Goal: Task Accomplishment & Management: Manage account settings

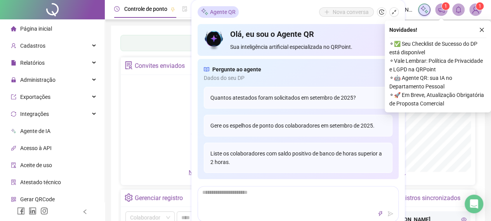
click at [480, 30] on icon "close" at bounding box center [481, 29] width 5 height 5
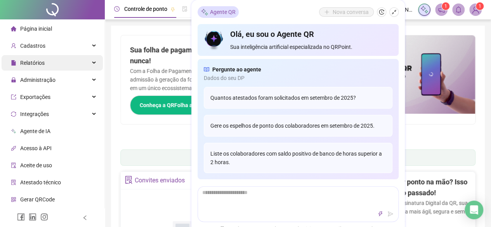
click at [36, 61] on span "Relatórios" at bounding box center [32, 63] width 24 height 6
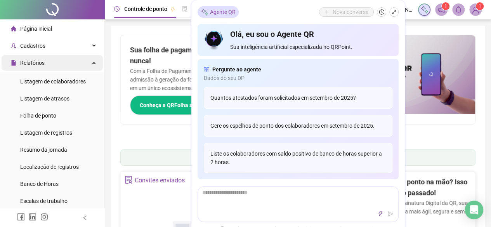
click at [32, 66] on span "Relatórios" at bounding box center [32, 63] width 24 height 6
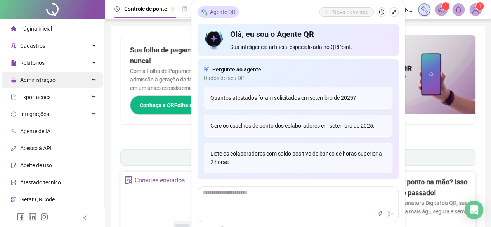
click at [35, 82] on span "Administração" at bounding box center [37, 80] width 35 height 6
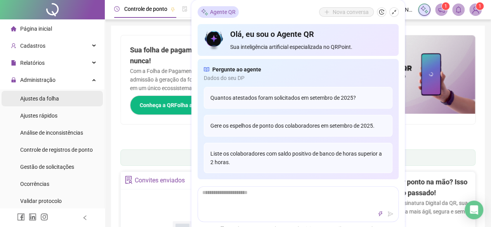
click at [33, 99] on span "Ajustes da folha" at bounding box center [39, 98] width 39 height 6
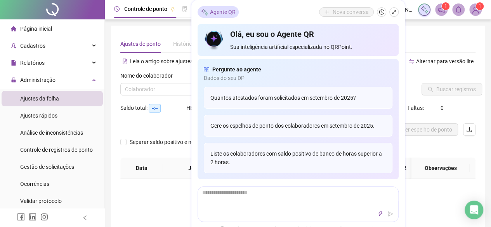
type input "**********"
click at [409, 39] on div "Ajustes de ponto Histórico de ajustes" at bounding box center [297, 44] width 355 height 18
click at [140, 96] on div "Nome do colaborador Colaborador" at bounding box center [177, 86] width 120 height 30
click at [138, 92] on input "search" at bounding box center [174, 89] width 98 height 12
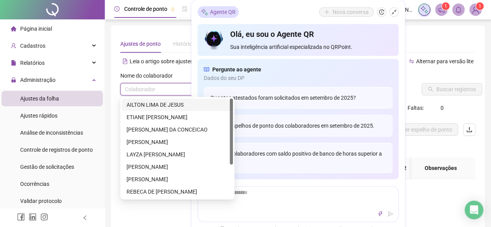
click at [133, 102] on div "AILTON LIMA DE JESUS" at bounding box center [177, 104] width 102 height 9
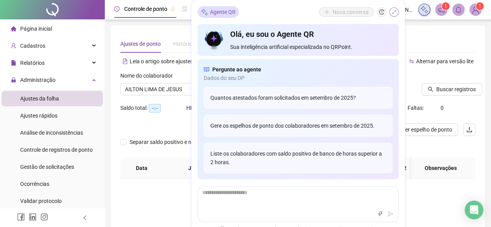
click at [392, 12] on icon "shrink" at bounding box center [393, 11] width 5 height 5
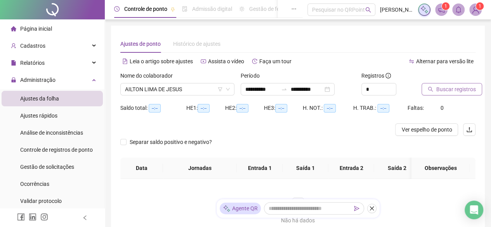
click at [436, 91] on span "Buscar registros" at bounding box center [456, 89] width 40 height 9
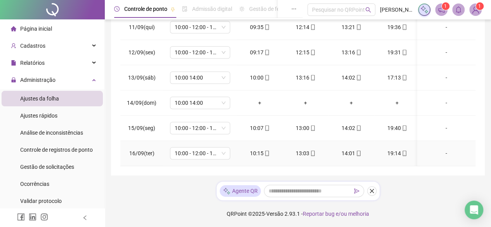
scroll to position [242, 0]
click at [220, 99] on span "10:00 14:00" at bounding box center [200, 103] width 51 height 12
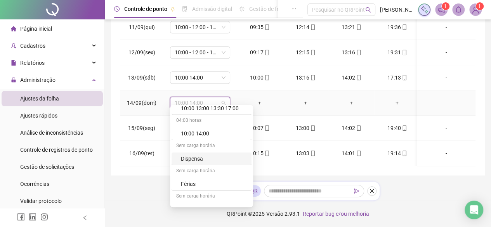
scroll to position [116, 0]
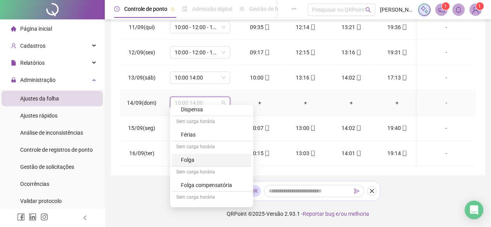
click at [191, 162] on div "Folga" at bounding box center [214, 160] width 66 height 9
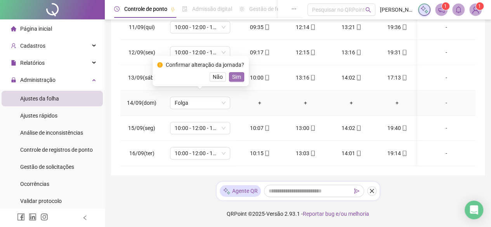
click at [235, 76] on span "Sim" at bounding box center [236, 77] width 9 height 9
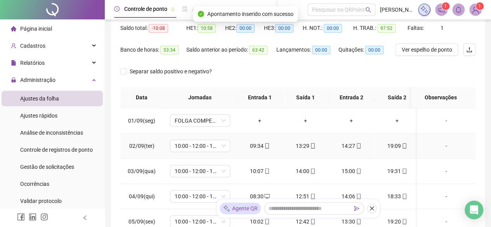
scroll to position [0, 0]
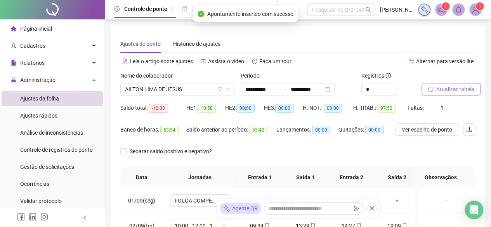
click at [466, 90] on span "Atualizar tabela" at bounding box center [455, 89] width 38 height 9
click at [187, 83] on div "Nome do colaborador" at bounding box center [177, 77] width 114 height 12
click at [185, 95] on input "search" at bounding box center [174, 89] width 98 height 12
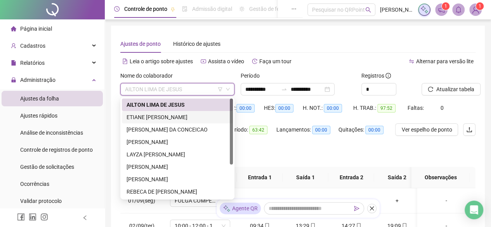
click at [168, 119] on div "ETIANE [PERSON_NAME]" at bounding box center [177, 117] width 102 height 9
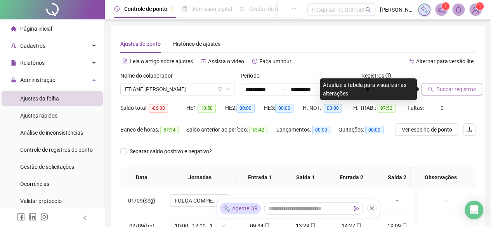
click at [459, 90] on span "Buscar registros" at bounding box center [456, 89] width 40 height 9
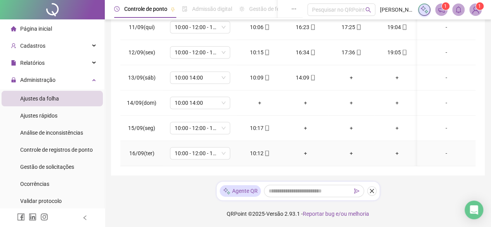
scroll to position [242, 0]
click at [227, 100] on div "10:00 14:00" at bounding box center [200, 103] width 60 height 12
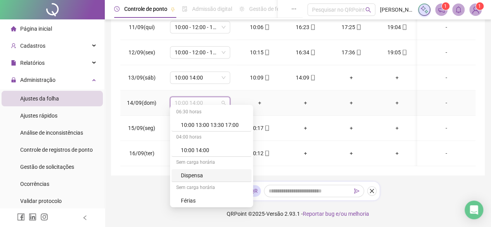
scroll to position [78, 0]
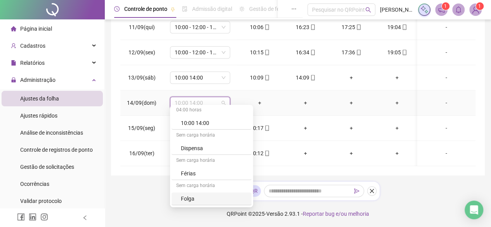
click at [220, 198] on div "Folga" at bounding box center [214, 198] width 66 height 9
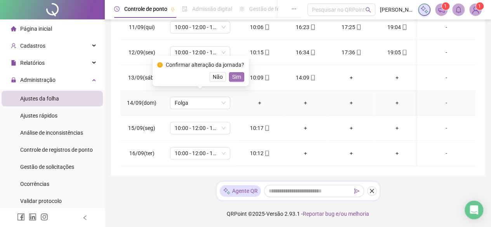
click at [233, 76] on span "Sim" at bounding box center [236, 77] width 9 height 9
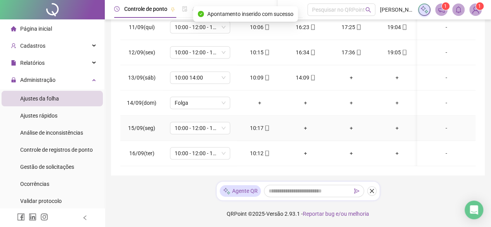
click at [305, 124] on div "+" at bounding box center [305, 128] width 33 height 9
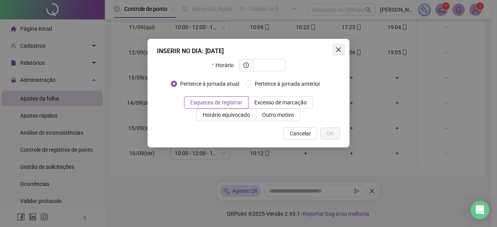
click at [339, 51] on icon "close" at bounding box center [338, 50] width 6 height 6
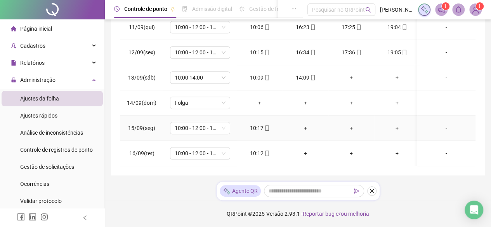
click at [307, 124] on div "+" at bounding box center [305, 128] width 33 height 9
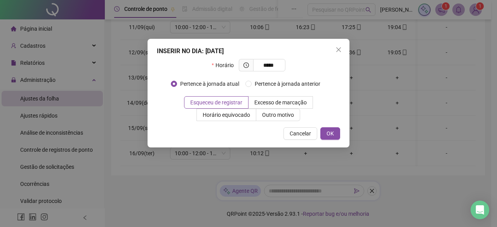
type input "*****"
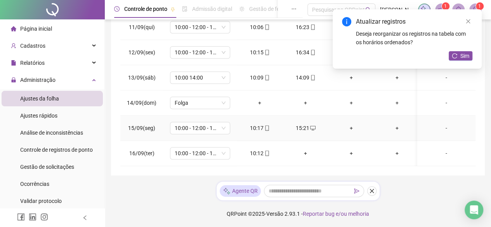
click at [351, 124] on div "+" at bounding box center [350, 128] width 33 height 9
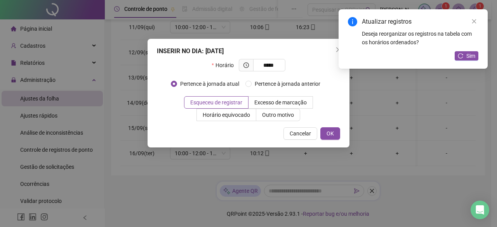
type input "*****"
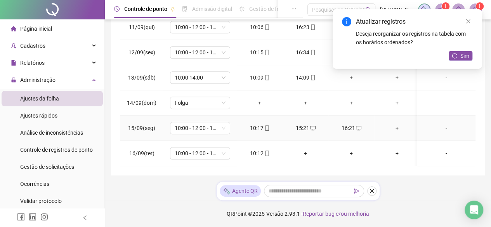
click at [399, 124] on div "+" at bounding box center [396, 128] width 33 height 9
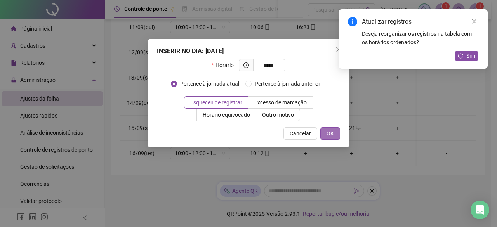
type input "*****"
click at [326, 131] on button "OK" at bounding box center [330, 133] width 20 height 12
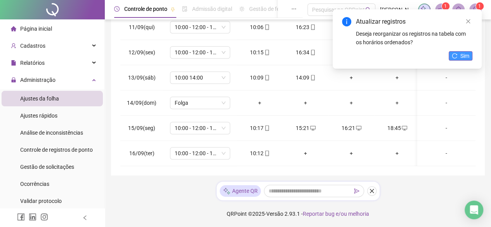
click at [466, 55] on span "Sim" at bounding box center [464, 56] width 9 height 9
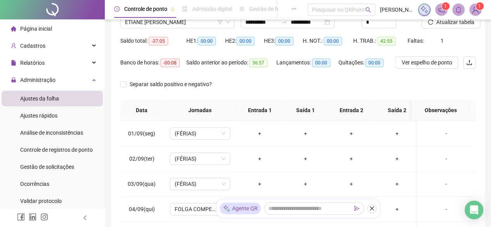
scroll to position [33, 0]
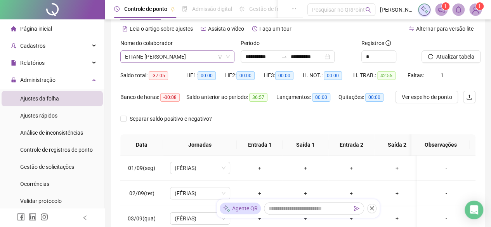
click at [205, 59] on span "ETIANE [PERSON_NAME]" at bounding box center [177, 57] width 105 height 12
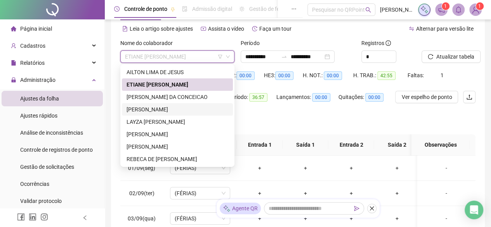
click at [191, 109] on div "[PERSON_NAME]" at bounding box center [177, 109] width 102 height 9
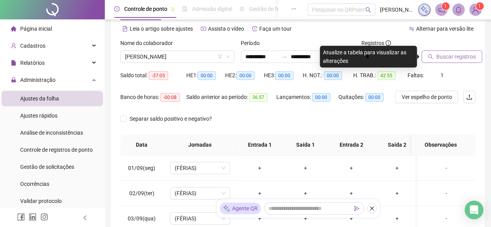
click at [443, 54] on span "Buscar registros" at bounding box center [456, 56] width 40 height 9
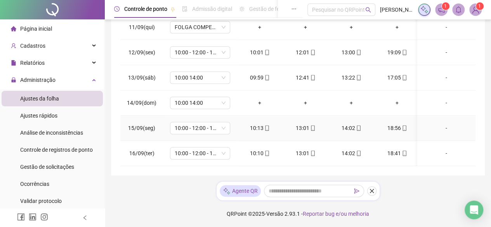
scroll to position [242, 0]
click at [223, 97] on span "10:00 14:00" at bounding box center [200, 103] width 51 height 12
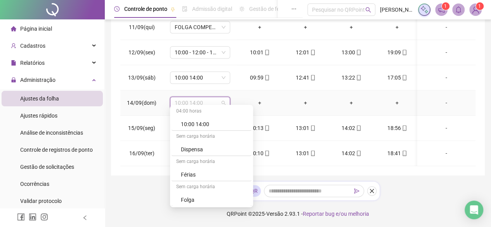
scroll to position [78, 0]
click at [215, 195] on div "Folga" at bounding box center [214, 198] width 66 height 9
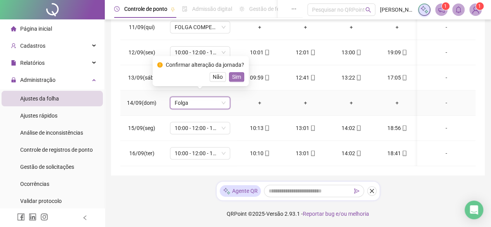
click at [232, 73] on span "Sim" at bounding box center [236, 77] width 9 height 9
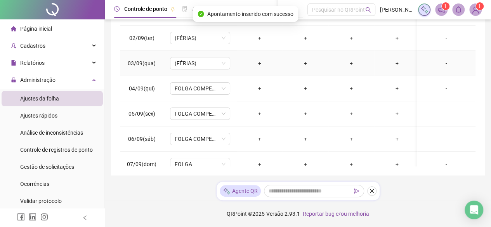
scroll to position [33, 0]
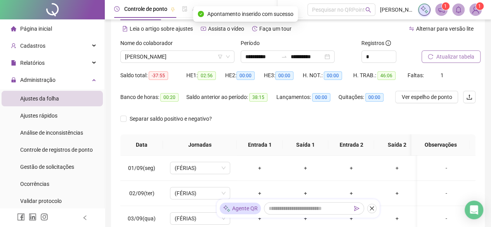
click at [459, 54] on span "Atualizar tabela" at bounding box center [455, 56] width 38 height 9
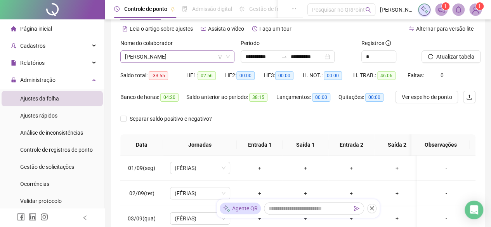
click at [175, 57] on span "[PERSON_NAME]" at bounding box center [177, 57] width 105 height 12
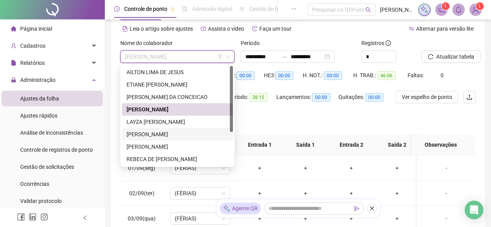
click at [173, 138] on div "[PERSON_NAME]" at bounding box center [177, 134] width 102 height 9
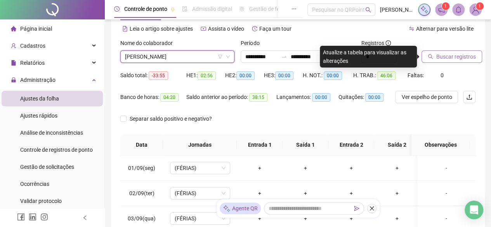
click at [452, 55] on span "Buscar registros" at bounding box center [456, 56] width 40 height 9
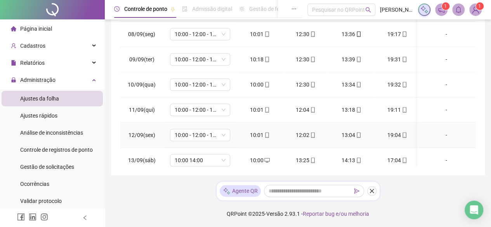
scroll to position [242, 0]
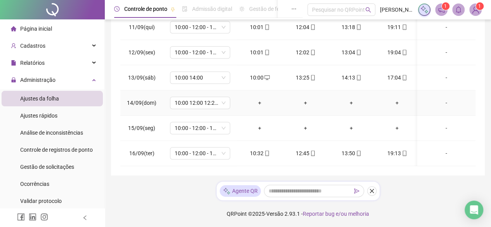
click at [208, 90] on td "10:00 12:00 12:20 16:00" at bounding box center [200, 102] width 74 height 25
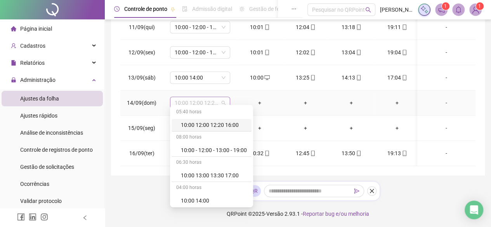
click at [208, 97] on span "10:00 12:00 12:20 16:00" at bounding box center [200, 103] width 51 height 12
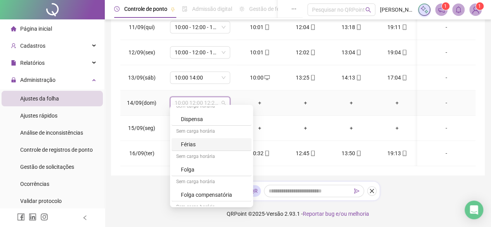
scroll to position [116, 0]
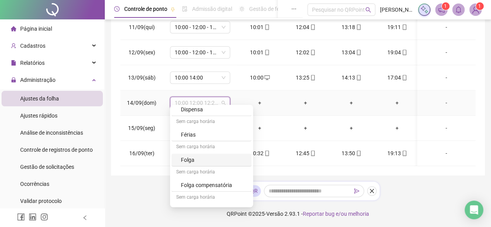
click at [201, 161] on div "Folga" at bounding box center [214, 160] width 66 height 9
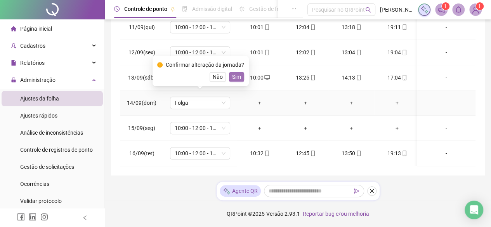
click at [233, 80] on span "Sim" at bounding box center [236, 77] width 9 height 9
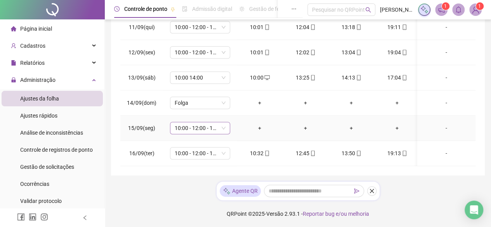
click at [223, 125] on span "10:00 - 12:00 - 13:00 - 19:00" at bounding box center [200, 128] width 51 height 12
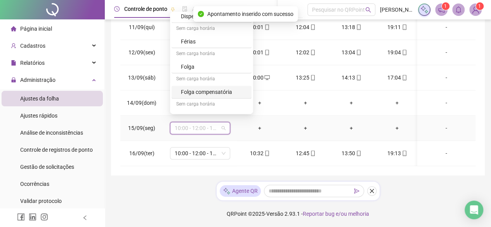
click at [211, 92] on div "Folga compensatória" at bounding box center [214, 92] width 66 height 9
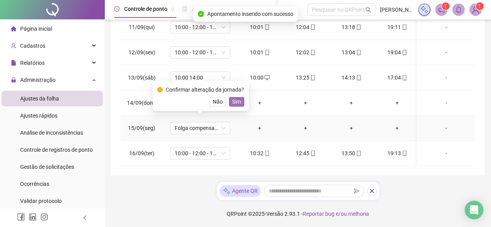
click at [241, 100] on button "Sim" at bounding box center [236, 101] width 15 height 9
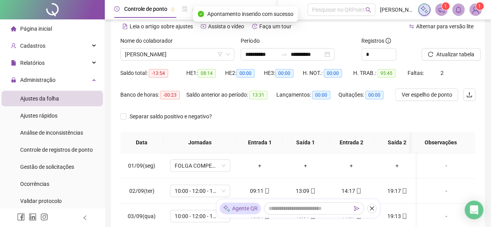
scroll to position [33, 0]
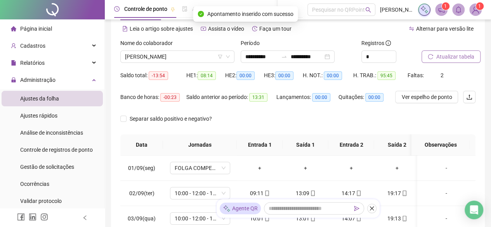
click at [448, 57] on span "Atualizar tabela" at bounding box center [455, 56] width 38 height 9
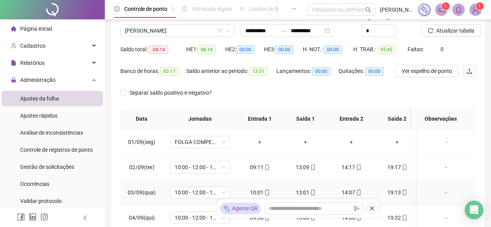
scroll to position [0, 0]
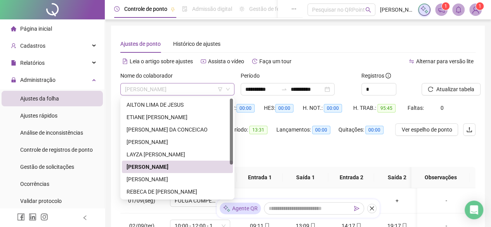
click at [209, 88] on span "[PERSON_NAME]" at bounding box center [177, 89] width 105 height 12
click at [188, 180] on div "[PERSON_NAME]" at bounding box center [177, 179] width 102 height 9
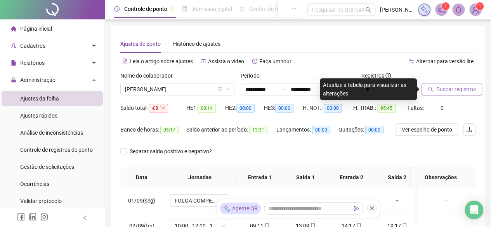
click at [437, 90] on span "Buscar registros" at bounding box center [456, 89] width 40 height 9
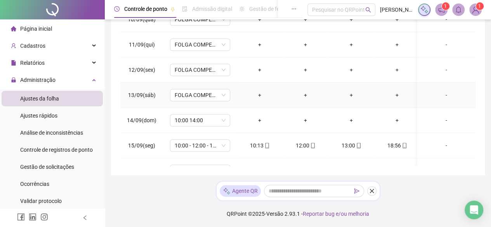
scroll to position [242, 0]
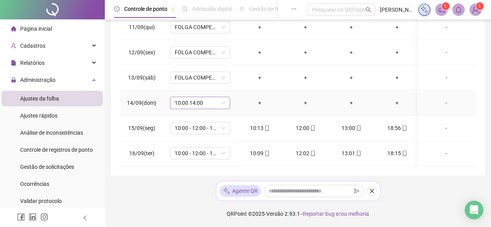
click at [223, 97] on span "10:00 14:00" at bounding box center [200, 103] width 51 height 12
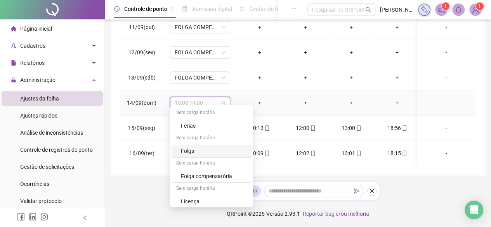
scroll to position [126, 0]
click at [194, 151] on div "Folga" at bounding box center [214, 149] width 66 height 9
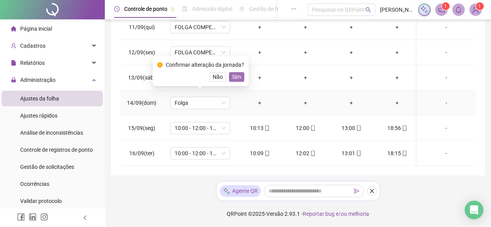
click at [235, 77] on span "Sim" at bounding box center [236, 77] width 9 height 9
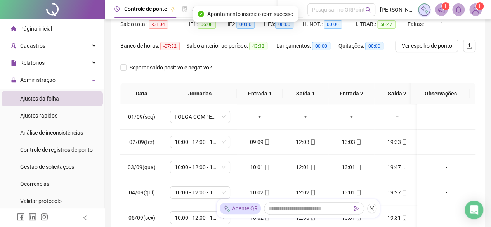
scroll to position [33, 0]
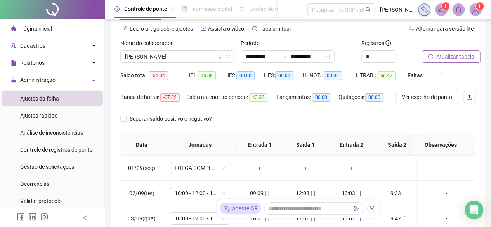
click at [462, 57] on span "Atualizar tabela" at bounding box center [455, 56] width 38 height 9
click at [188, 59] on span "[PERSON_NAME]" at bounding box center [177, 57] width 105 height 12
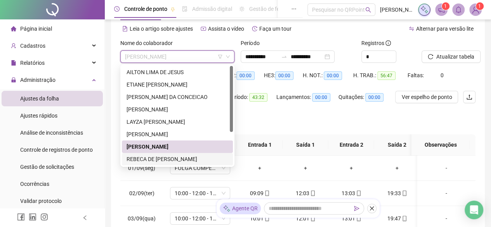
click at [178, 160] on div "REBECA DE [PERSON_NAME]" at bounding box center [177, 159] width 102 height 9
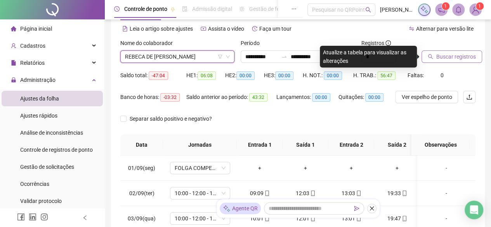
click at [449, 56] on span "Buscar registros" at bounding box center [456, 56] width 40 height 9
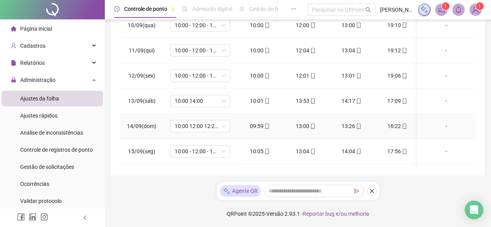
scroll to position [242, 0]
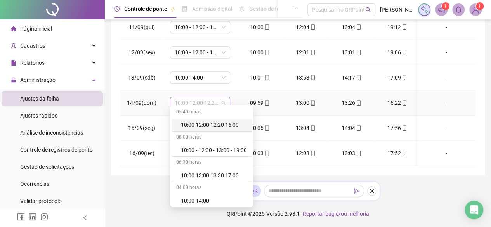
click at [223, 97] on span "10:00 12:00 12:20 16:00" at bounding box center [200, 103] width 51 height 12
click at [198, 201] on div "10:00 14:00" at bounding box center [214, 200] width 66 height 9
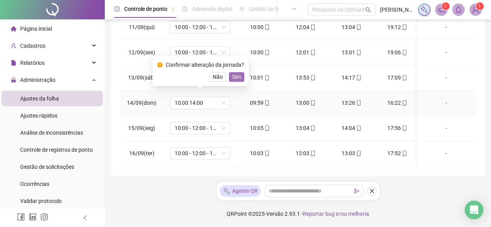
click at [237, 78] on span "Sim" at bounding box center [236, 77] width 9 height 9
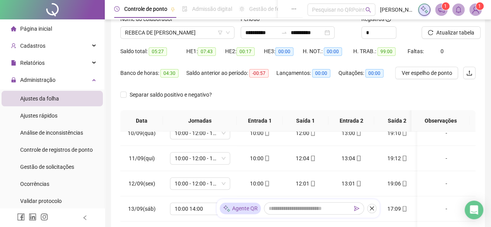
scroll to position [0, 0]
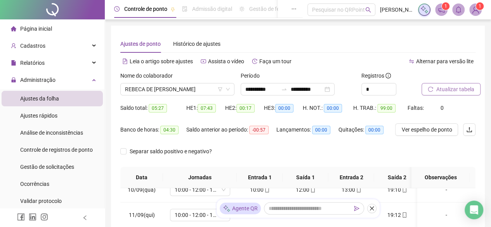
click at [453, 90] on span "Atualizar tabela" at bounding box center [455, 89] width 38 height 9
click at [192, 89] on span "REBECA DE [PERSON_NAME]" at bounding box center [177, 89] width 105 height 12
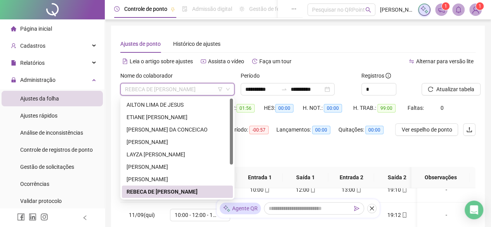
scroll to position [50, 0]
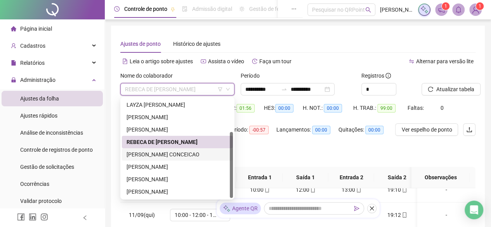
click at [163, 155] on div "[PERSON_NAME] CONCEICAO" at bounding box center [177, 154] width 102 height 9
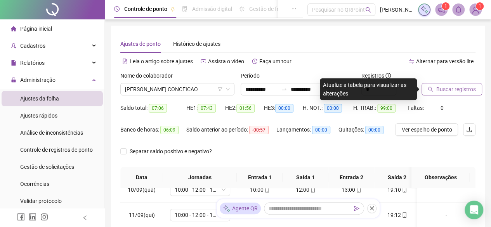
click at [458, 89] on span "Buscar registros" at bounding box center [456, 89] width 40 height 9
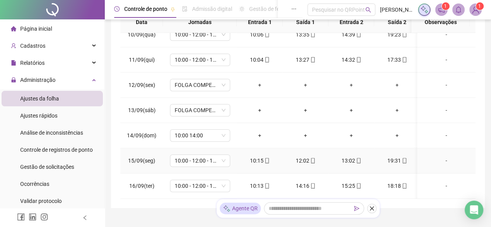
scroll to position [188, 0]
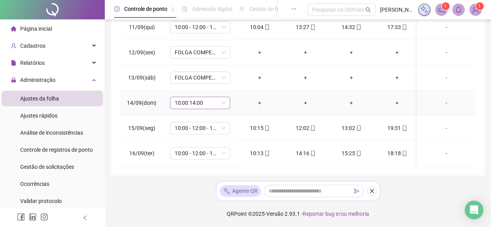
click at [223, 97] on span "10:00 14:00" at bounding box center [200, 103] width 51 height 12
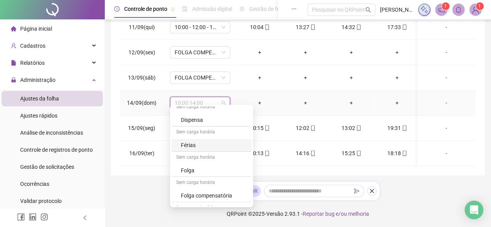
scroll to position [116, 0]
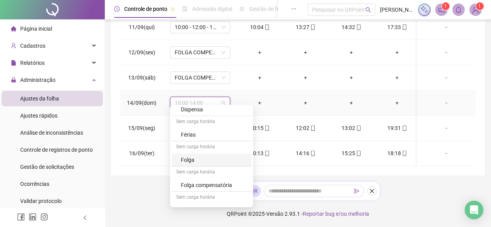
click at [203, 163] on div "Folga" at bounding box center [211, 160] width 80 height 13
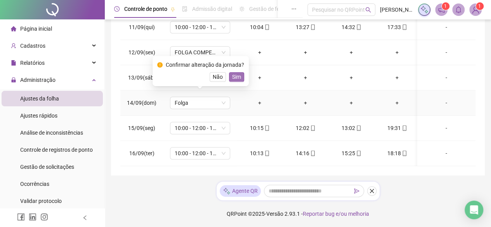
click at [238, 76] on span "Sim" at bounding box center [236, 77] width 9 height 9
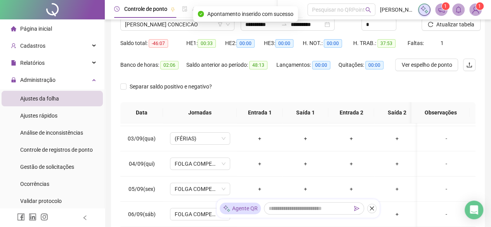
scroll to position [33, 0]
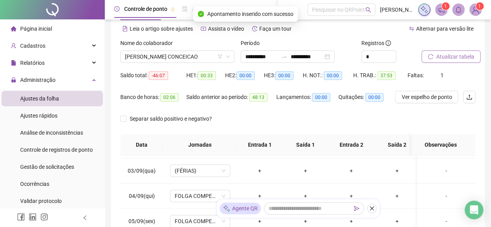
click at [453, 58] on span "Atualizar tabela" at bounding box center [455, 56] width 38 height 9
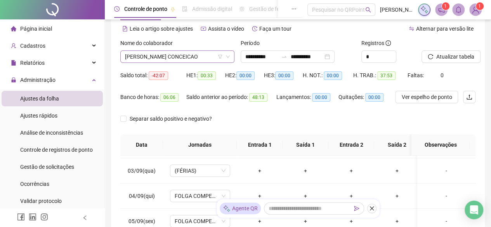
click at [189, 59] on span "[PERSON_NAME] CONCEICAO" at bounding box center [177, 57] width 105 height 12
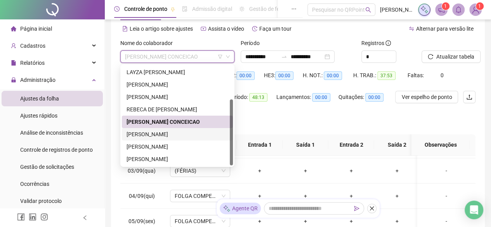
click at [180, 139] on div "[PERSON_NAME]" at bounding box center [177, 134] width 111 height 12
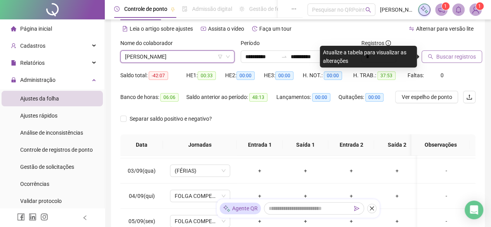
click at [452, 60] on span "Buscar registros" at bounding box center [456, 56] width 40 height 9
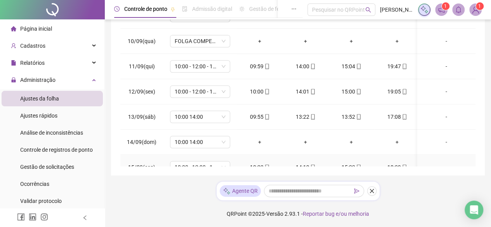
scroll to position [242, 0]
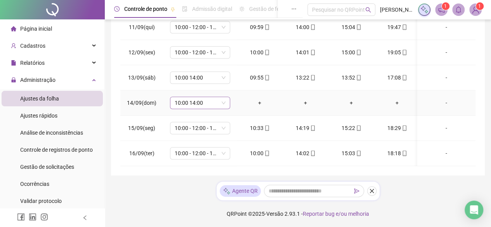
click at [213, 97] on span "10:00 14:00" at bounding box center [200, 103] width 51 height 12
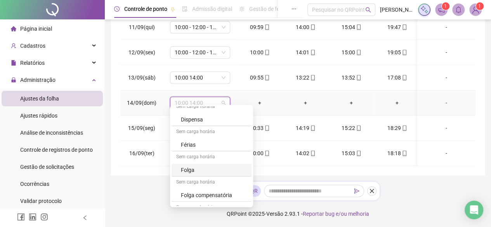
scroll to position [116, 0]
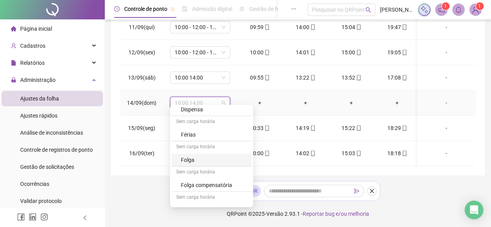
click at [202, 163] on div "Folga" at bounding box center [214, 160] width 66 height 9
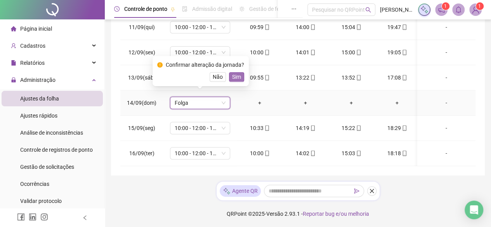
click at [237, 79] on span "Sim" at bounding box center [236, 77] width 9 height 9
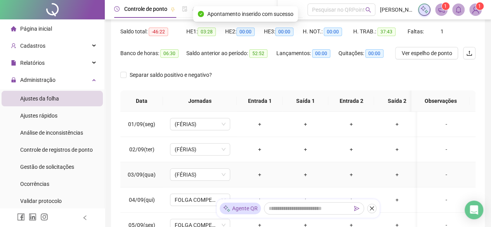
scroll to position [0, 0]
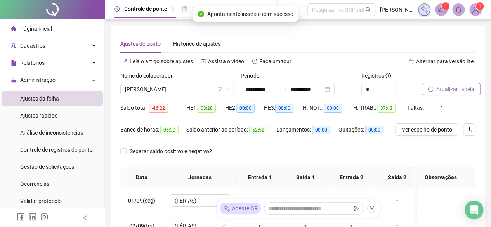
click at [435, 92] on button "Atualizar tabela" at bounding box center [450, 89] width 59 height 12
click at [192, 90] on span "[PERSON_NAME]" at bounding box center [177, 89] width 105 height 12
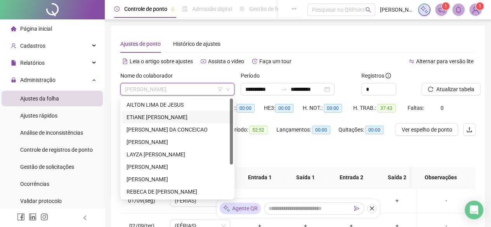
click at [168, 118] on div "ETIANE [PERSON_NAME]" at bounding box center [177, 117] width 102 height 9
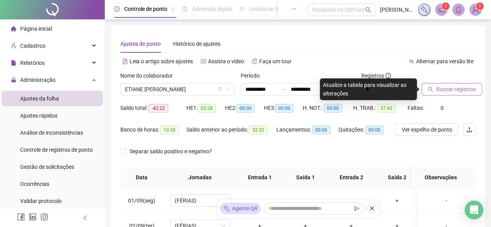
click at [438, 92] on span "Buscar registros" at bounding box center [456, 89] width 40 height 9
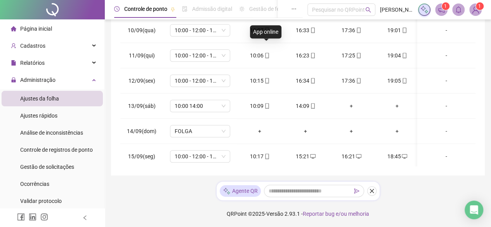
scroll to position [242, 0]
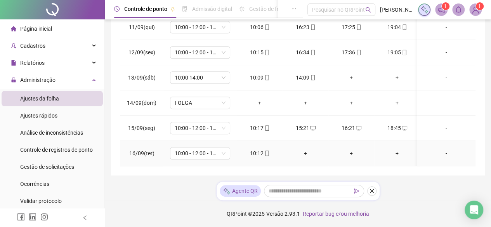
click at [305, 149] on div "+" at bounding box center [305, 153] width 33 height 9
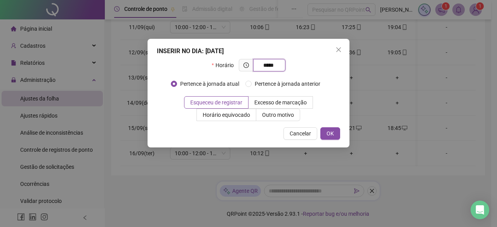
type input "*****"
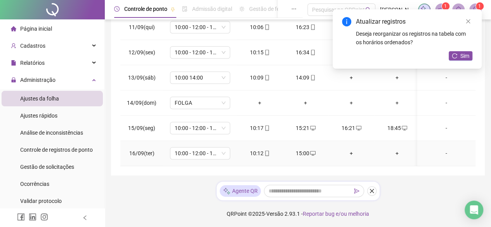
click at [350, 149] on div "+" at bounding box center [350, 153] width 33 height 9
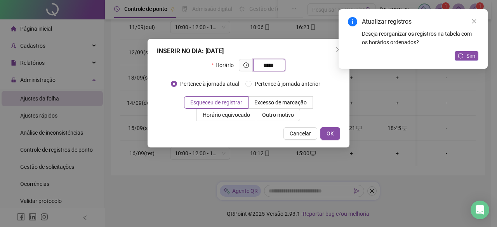
type input "*****"
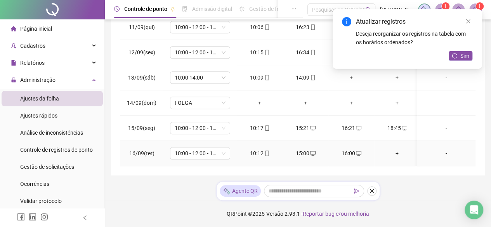
click at [402, 149] on div "+" at bounding box center [396, 153] width 33 height 9
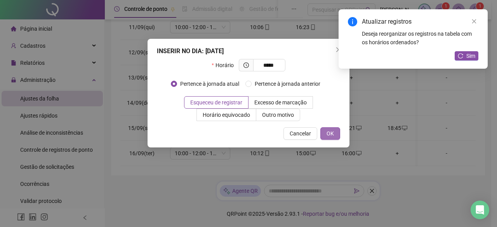
type input "*****"
click at [325, 130] on button "OK" at bounding box center [330, 133] width 20 height 12
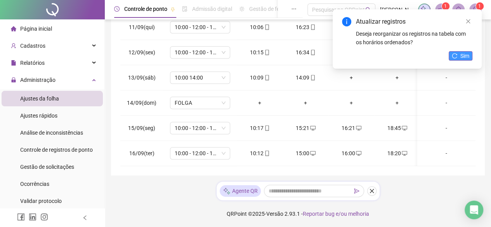
click at [456, 55] on icon "reload" at bounding box center [454, 55] width 5 height 5
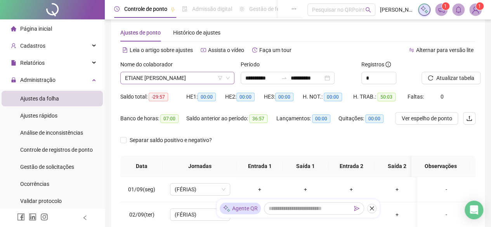
scroll to position [0, 0]
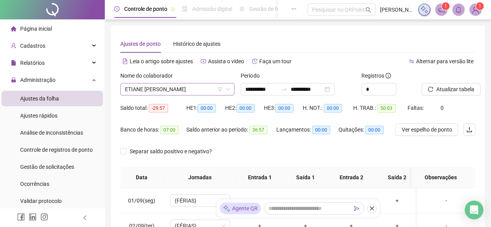
click at [208, 90] on span "ETIANE [PERSON_NAME]" at bounding box center [177, 89] width 105 height 12
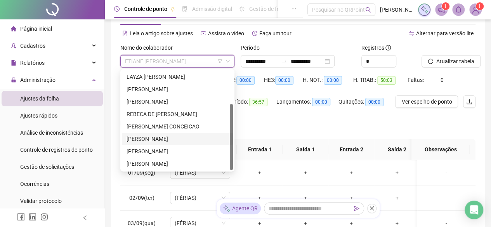
scroll to position [39, 0]
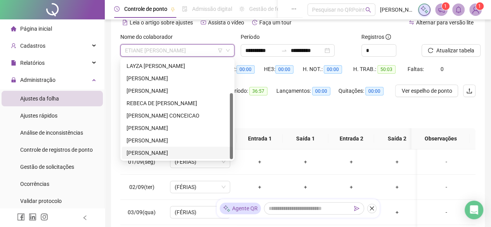
drag, startPoint x: 189, startPoint y: 154, endPoint x: 196, endPoint y: 154, distance: 6.2
click at [190, 154] on div "[PERSON_NAME]" at bounding box center [177, 153] width 102 height 9
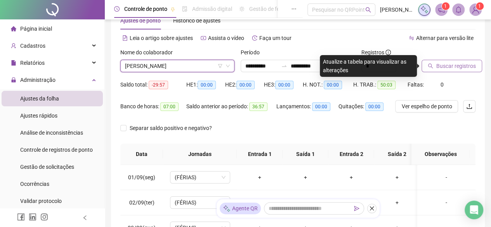
scroll to position [0, 0]
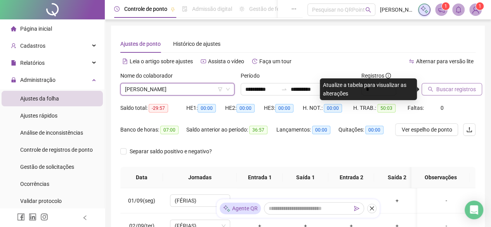
click at [448, 90] on span "Buscar registros" at bounding box center [456, 89] width 40 height 9
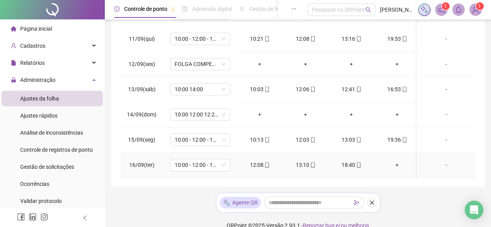
scroll to position [188, 0]
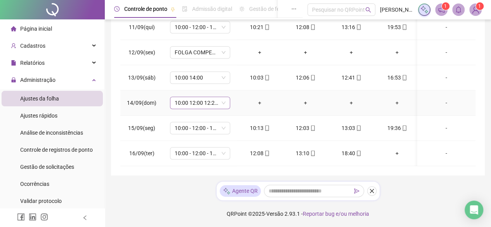
click at [217, 103] on input "search" at bounding box center [197, 103] width 44 height 12
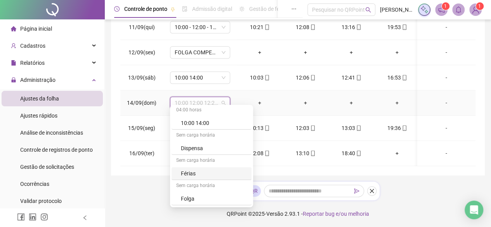
scroll to position [116, 0]
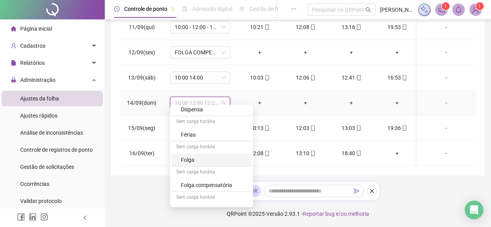
click at [210, 158] on div "Folga" at bounding box center [214, 160] width 66 height 9
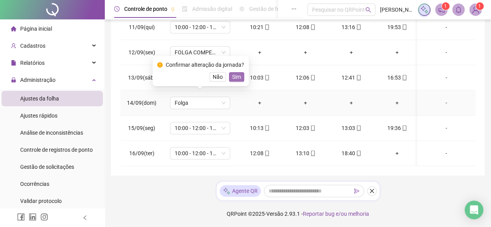
click at [234, 78] on span "Sim" at bounding box center [236, 77] width 9 height 9
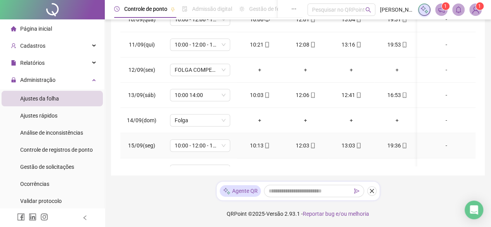
scroll to position [242, 0]
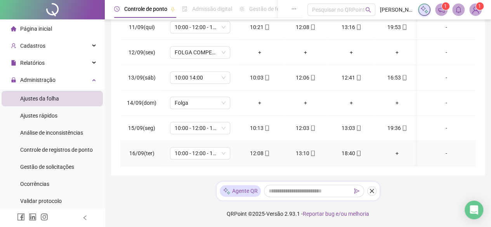
click at [397, 149] on div "+" at bounding box center [396, 153] width 33 height 9
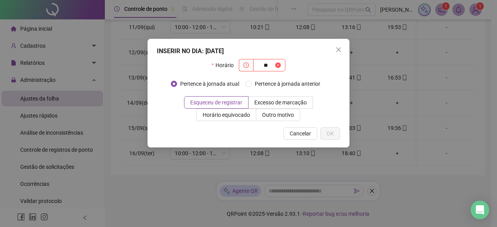
type input "**"
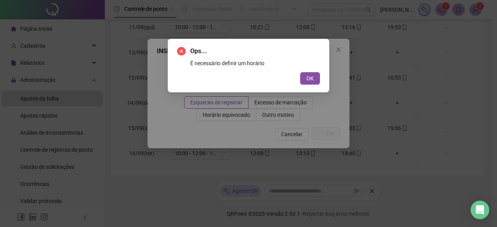
click at [300, 72] on button "OK" at bounding box center [310, 78] width 20 height 12
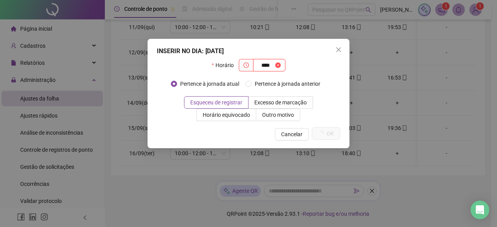
type input "****"
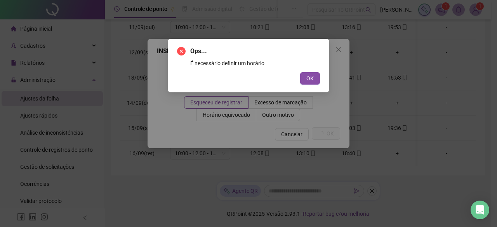
click at [300, 72] on button "OK" at bounding box center [310, 78] width 20 height 12
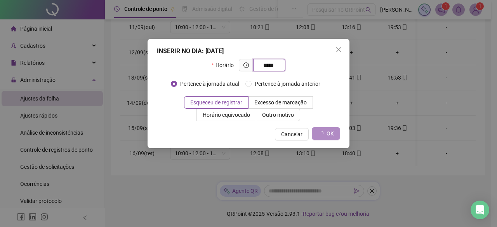
type input "*****"
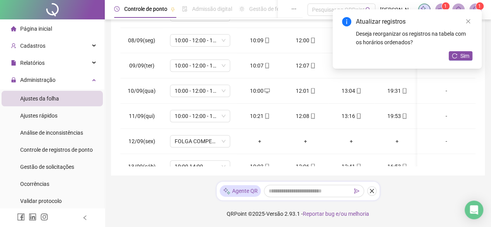
scroll to position [87, 0]
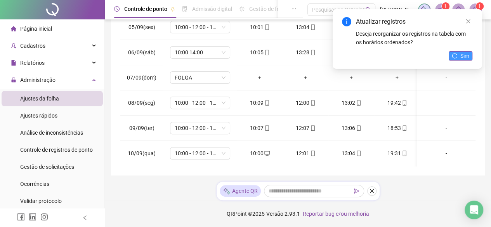
click at [468, 56] on span "Sim" at bounding box center [464, 56] width 9 height 9
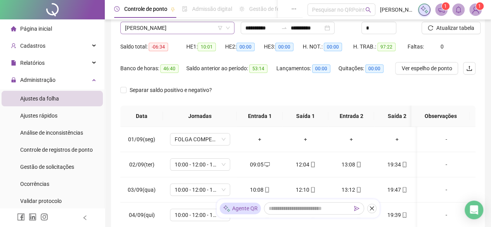
scroll to position [0, 0]
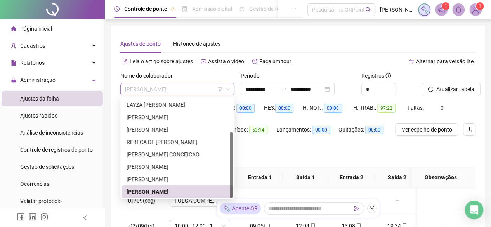
click at [198, 90] on span "[PERSON_NAME]" at bounding box center [177, 89] width 105 height 12
click at [205, 178] on div "[PERSON_NAME]" at bounding box center [177, 179] width 102 height 9
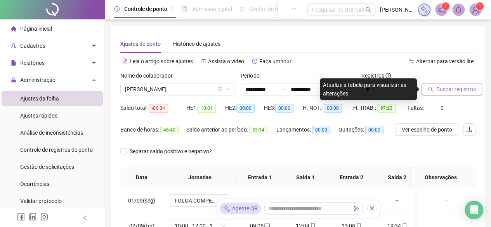
click at [442, 90] on span "Buscar registros" at bounding box center [456, 89] width 40 height 9
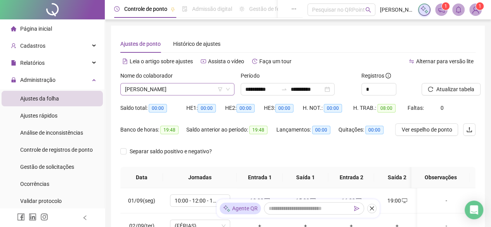
click at [191, 92] on span "[PERSON_NAME]" at bounding box center [177, 89] width 105 height 12
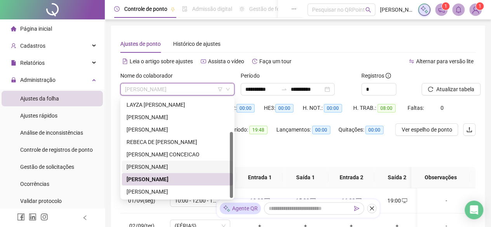
click at [204, 169] on div "[PERSON_NAME]" at bounding box center [177, 167] width 102 height 9
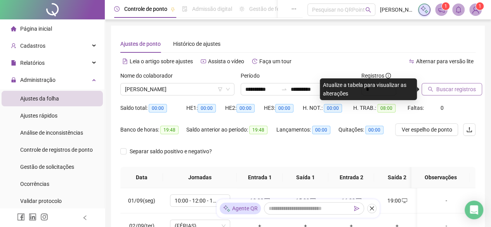
click at [429, 87] on icon "search" at bounding box center [430, 89] width 5 height 5
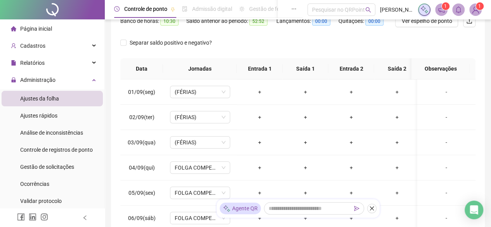
scroll to position [33, 0]
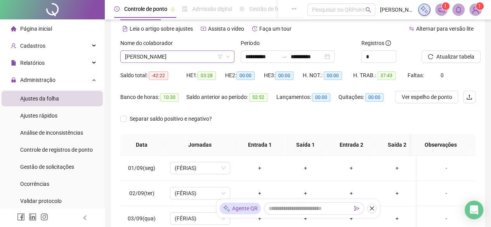
click at [199, 54] on span "[PERSON_NAME]" at bounding box center [177, 57] width 105 height 12
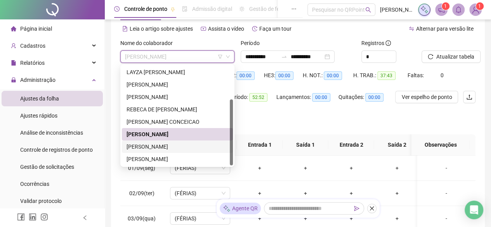
click at [203, 147] on div "[PERSON_NAME]" at bounding box center [177, 146] width 102 height 9
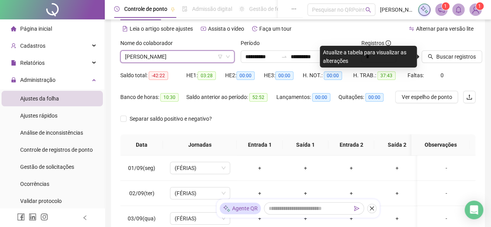
click at [204, 56] on span "[PERSON_NAME]" at bounding box center [177, 57] width 105 height 12
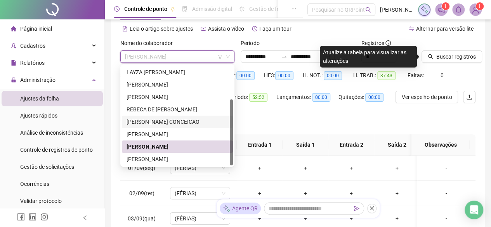
click at [184, 125] on div "[PERSON_NAME] CONCEICAO" at bounding box center [177, 122] width 102 height 9
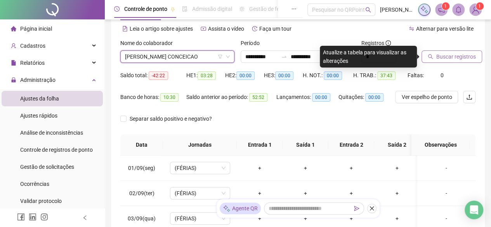
click at [452, 54] on span "Buscar registros" at bounding box center [456, 56] width 40 height 9
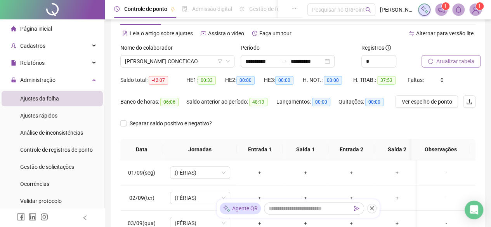
scroll to position [0, 0]
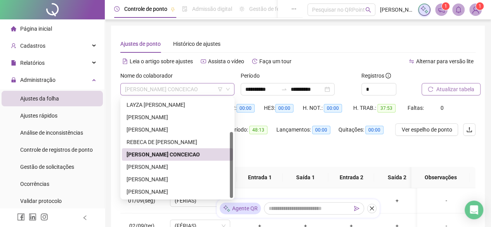
click at [189, 88] on span "[PERSON_NAME] CONCEICAO" at bounding box center [177, 89] width 105 height 12
click at [204, 140] on div "REBECA DE [PERSON_NAME]" at bounding box center [177, 142] width 102 height 9
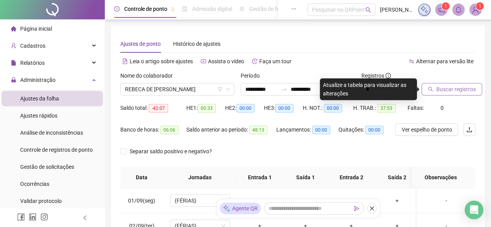
click at [468, 81] on div "Buscar registros" at bounding box center [448, 83] width 54 height 24
click at [459, 94] on button "Buscar registros" at bounding box center [451, 89] width 61 height 12
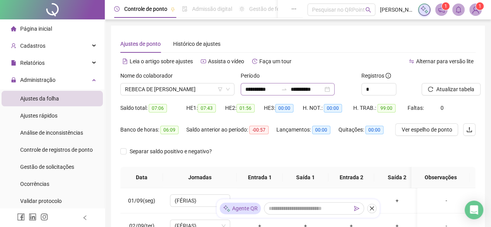
click at [334, 88] on div "**********" at bounding box center [288, 89] width 94 height 12
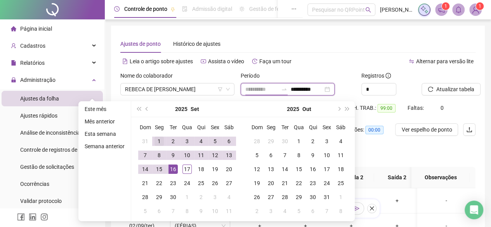
type input "**********"
click at [163, 142] on div "1" at bounding box center [158, 141] width 9 height 9
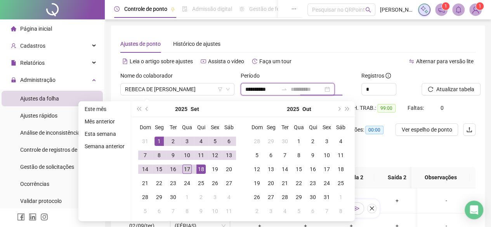
type input "**********"
click at [188, 168] on div "17" at bounding box center [186, 169] width 9 height 9
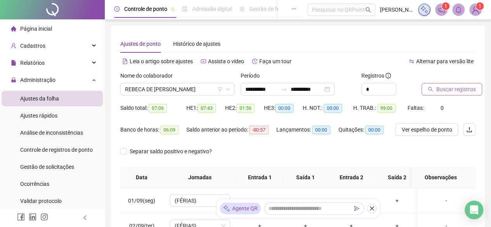
click at [466, 90] on span "Buscar registros" at bounding box center [456, 89] width 40 height 9
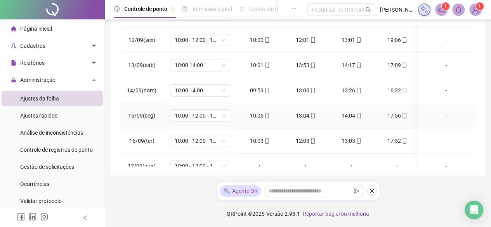
scroll to position [267, 0]
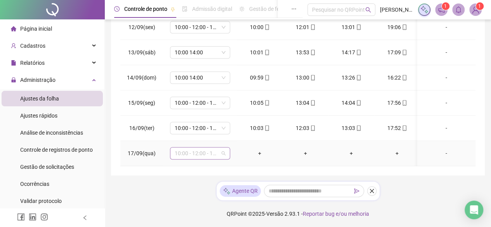
click at [222, 151] on span "10:00 - 12:00 - 13:00 - 19:00" at bounding box center [200, 153] width 51 height 12
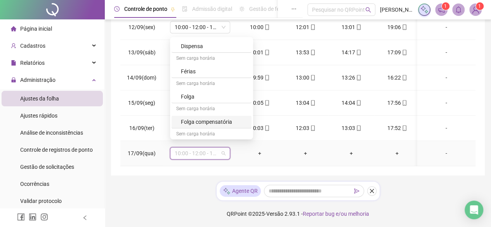
scroll to position [116, 0]
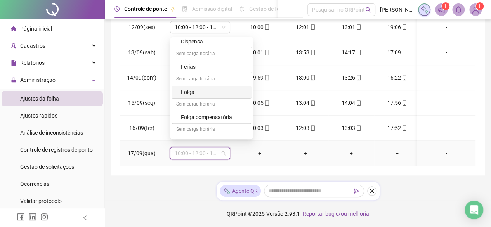
click at [200, 96] on div "Folga" at bounding box center [211, 92] width 80 height 13
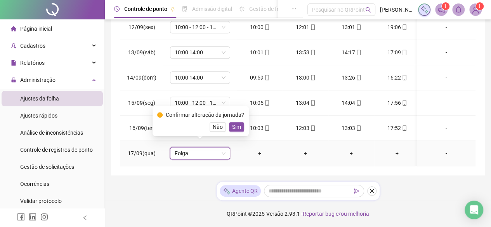
click at [232, 125] on span "Sim" at bounding box center [236, 127] width 9 height 9
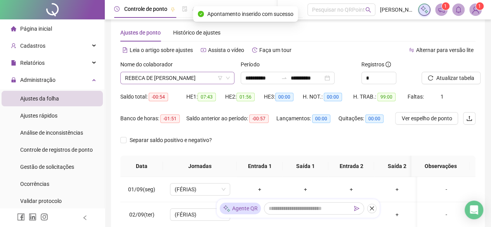
scroll to position [0, 0]
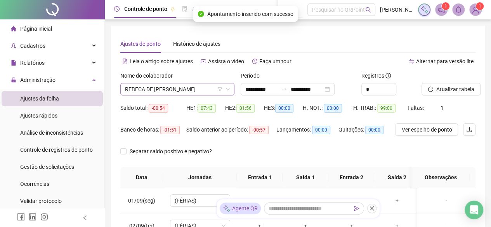
click at [190, 90] on span "REBECA DE [PERSON_NAME]" at bounding box center [177, 89] width 105 height 12
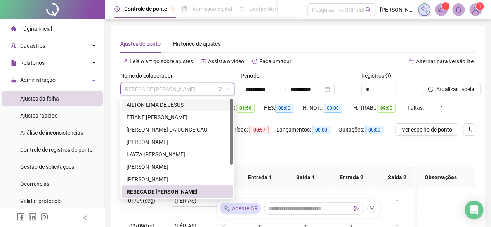
drag, startPoint x: 180, startPoint y: 102, endPoint x: 215, endPoint y: 109, distance: 35.5
click at [180, 102] on div "AILTON LIMA DE JESUS" at bounding box center [177, 104] width 102 height 9
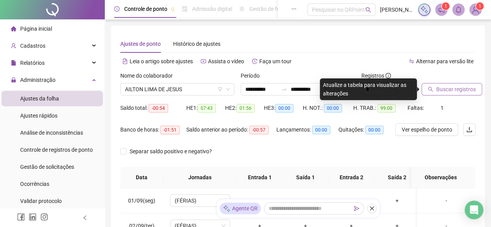
click at [446, 94] on button "Buscar registros" at bounding box center [451, 89] width 61 height 12
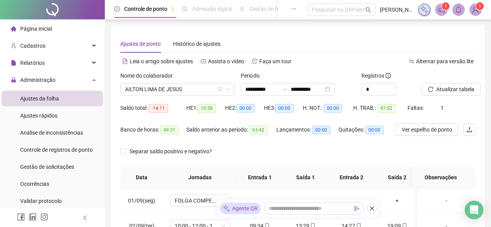
click at [170, 95] on div "Nome do colaborador [PERSON_NAME] DE JESUS" at bounding box center [177, 86] width 120 height 30
click at [171, 89] on span "AILTON LIMA DE JESUS" at bounding box center [177, 89] width 105 height 12
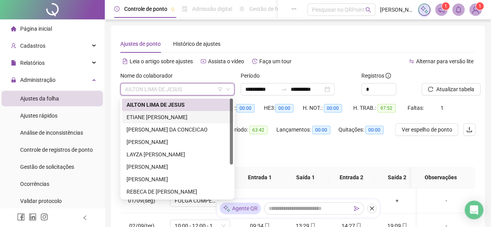
click at [168, 117] on div "ETIANE [PERSON_NAME]" at bounding box center [177, 117] width 102 height 9
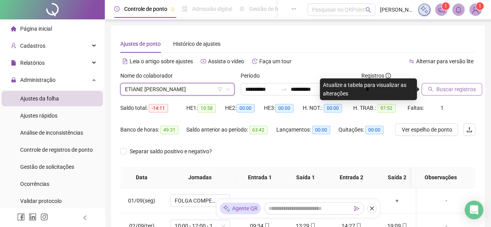
click at [452, 89] on span "Buscar registros" at bounding box center [456, 89] width 40 height 9
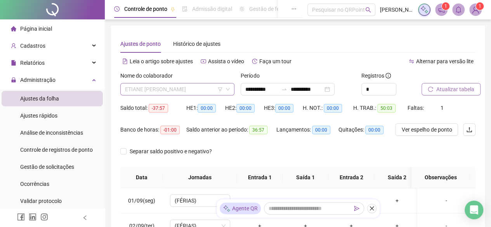
click at [205, 90] on span "ETIANE [PERSON_NAME]" at bounding box center [177, 89] width 105 height 12
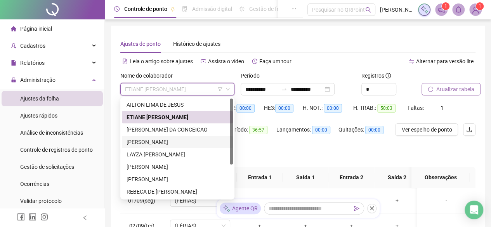
click at [171, 144] on div "[PERSON_NAME]" at bounding box center [177, 142] width 102 height 9
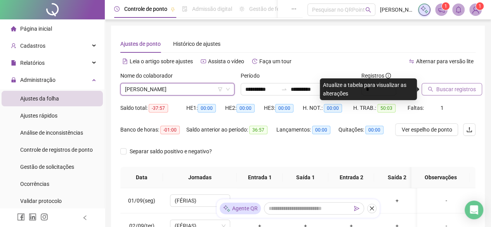
click at [445, 86] on span "Buscar registros" at bounding box center [456, 89] width 40 height 9
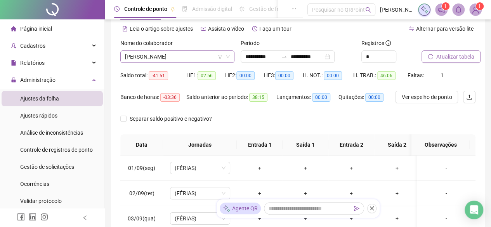
click at [196, 59] on span "[PERSON_NAME]" at bounding box center [177, 57] width 105 height 12
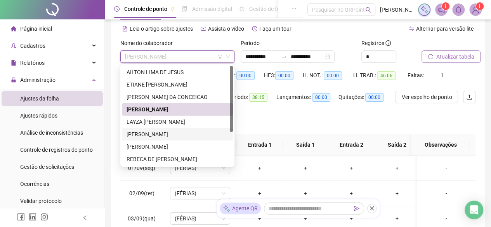
click at [185, 131] on div "[PERSON_NAME]" at bounding box center [177, 134] width 102 height 9
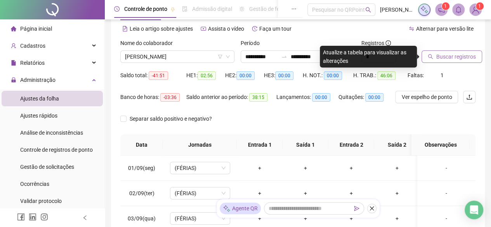
click at [445, 54] on span "Buscar registros" at bounding box center [456, 56] width 40 height 9
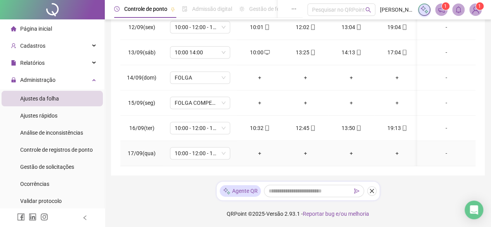
click at [258, 149] on div "+" at bounding box center [259, 153] width 33 height 9
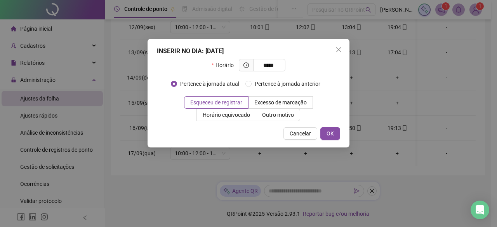
type input "*****"
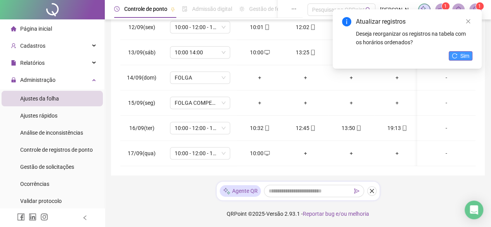
click at [469, 60] on button "Sim" at bounding box center [461, 55] width 24 height 9
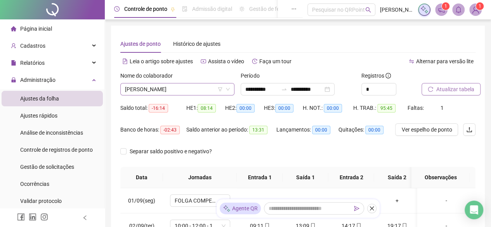
click at [210, 89] on span "[PERSON_NAME]" at bounding box center [177, 89] width 105 height 12
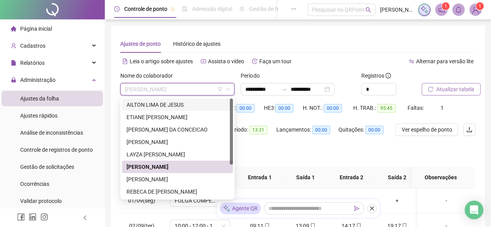
click at [458, 88] on span "Atualizar tabela" at bounding box center [455, 89] width 38 height 9
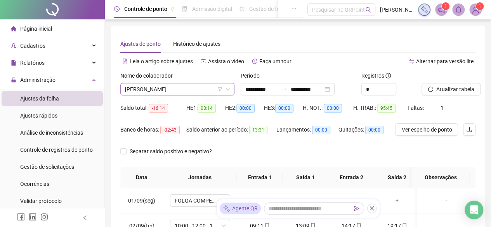
click at [201, 89] on span "[PERSON_NAME]" at bounding box center [177, 89] width 105 height 12
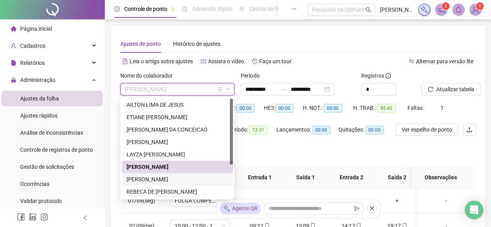
click at [180, 181] on div "[PERSON_NAME]" at bounding box center [177, 179] width 102 height 9
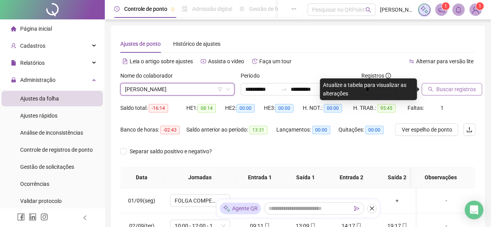
click at [462, 92] on span "Buscar registros" at bounding box center [456, 89] width 40 height 9
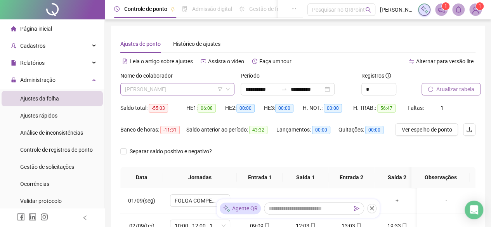
click at [193, 92] on span "[PERSON_NAME]" at bounding box center [177, 89] width 105 height 12
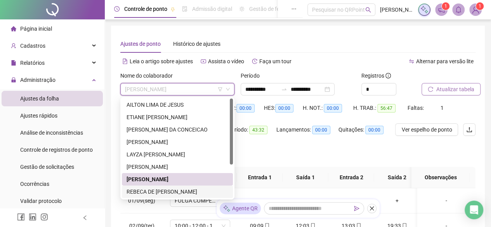
click at [139, 190] on div "REBECA DE [PERSON_NAME]" at bounding box center [177, 191] width 102 height 9
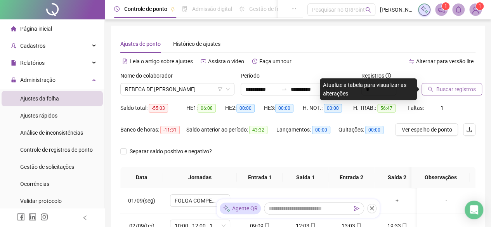
click at [451, 87] on span "Buscar registros" at bounding box center [456, 89] width 40 height 9
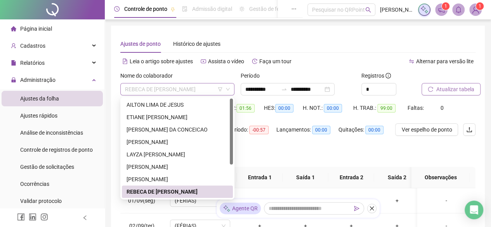
click at [195, 90] on span "REBECA DE [PERSON_NAME]" at bounding box center [177, 89] width 105 height 12
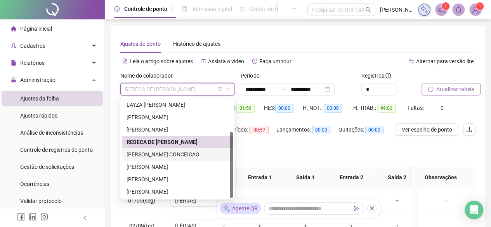
click at [196, 156] on div "[PERSON_NAME] CONCEICAO" at bounding box center [177, 154] width 102 height 9
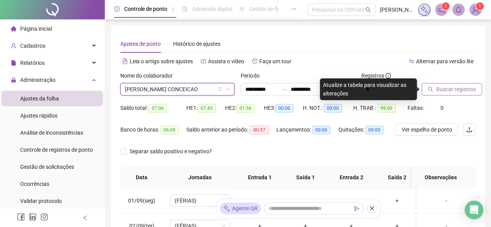
click at [478, 90] on button "Buscar registros" at bounding box center [451, 89] width 61 height 12
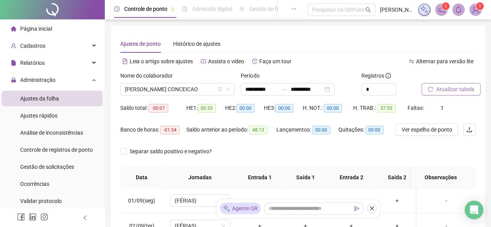
click at [460, 90] on span "Atualizar tabela" at bounding box center [455, 89] width 38 height 9
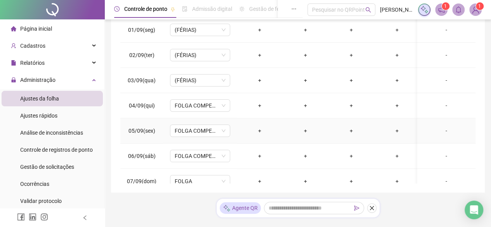
scroll to position [33, 0]
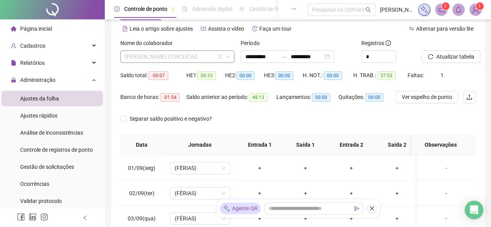
click at [200, 59] on span "[PERSON_NAME] CONCEICAO" at bounding box center [177, 57] width 105 height 12
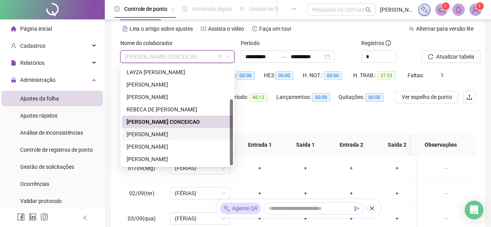
click at [202, 133] on div "[PERSON_NAME]" at bounding box center [177, 134] width 102 height 9
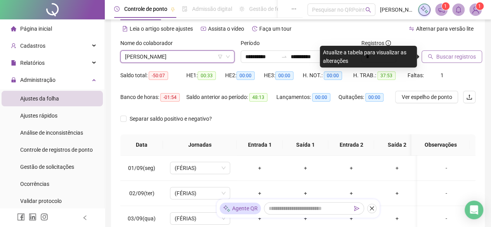
click at [473, 53] on span "Buscar registros" at bounding box center [456, 56] width 40 height 9
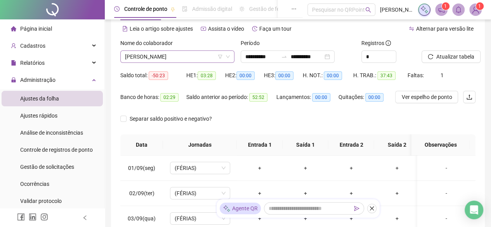
click at [206, 54] on span "[PERSON_NAME]" at bounding box center [177, 57] width 105 height 12
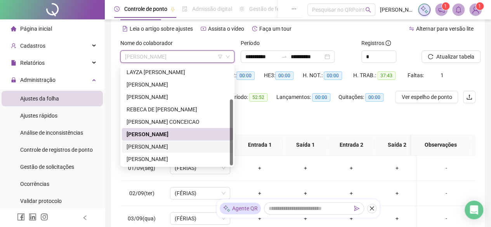
click at [203, 147] on div "[PERSON_NAME]" at bounding box center [177, 146] width 102 height 9
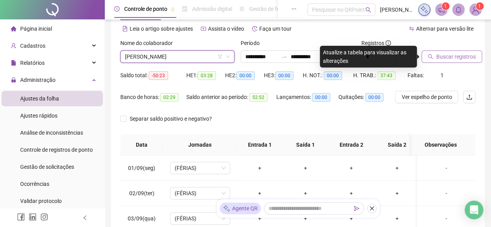
click at [448, 58] on span "Buscar registros" at bounding box center [456, 56] width 40 height 9
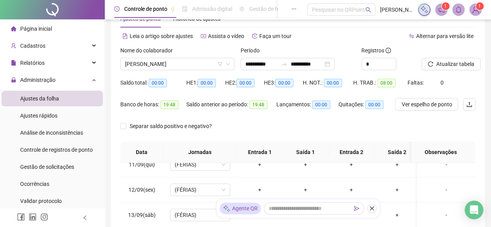
scroll to position [0, 0]
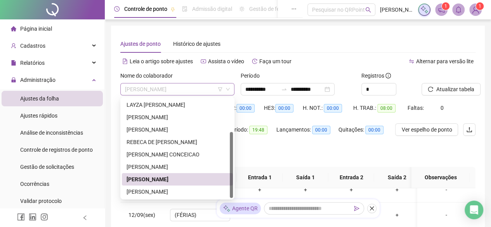
click at [155, 92] on span "[PERSON_NAME]" at bounding box center [177, 89] width 105 height 12
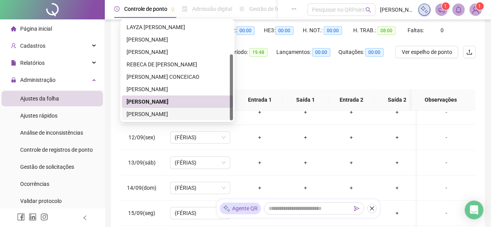
click at [171, 112] on div "[PERSON_NAME]" at bounding box center [177, 114] width 102 height 9
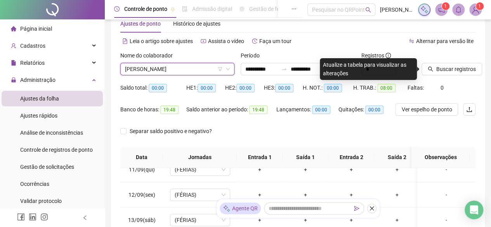
scroll to position [0, 0]
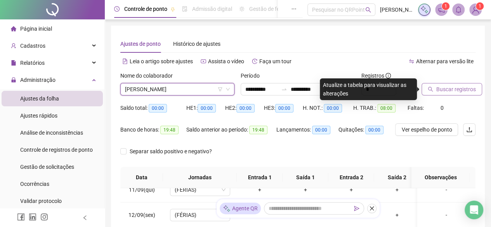
click at [434, 87] on button "Buscar registros" at bounding box center [451, 89] width 61 height 12
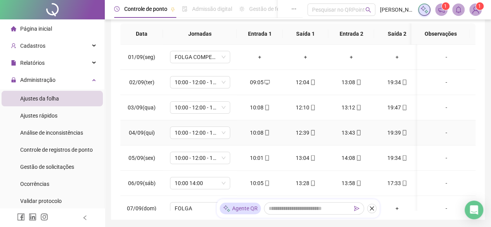
scroll to position [33, 0]
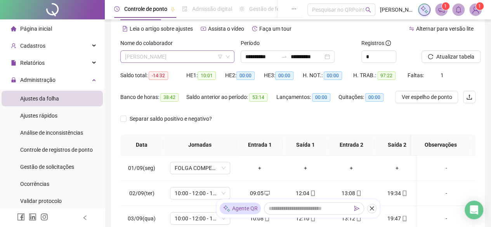
click at [180, 58] on span "[PERSON_NAME]" at bounding box center [177, 57] width 105 height 12
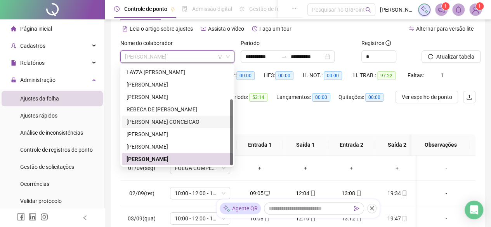
click at [187, 123] on div "[PERSON_NAME] CONCEICAO" at bounding box center [177, 122] width 102 height 9
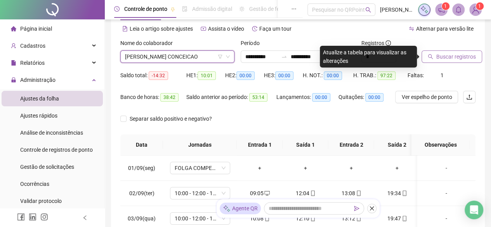
click at [447, 55] on span "Buscar registros" at bounding box center [456, 56] width 40 height 9
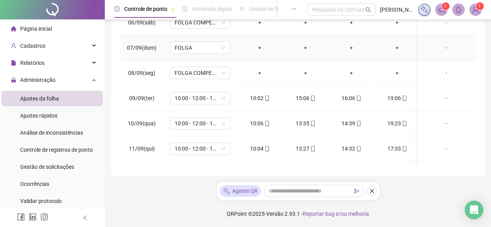
scroll to position [267, 0]
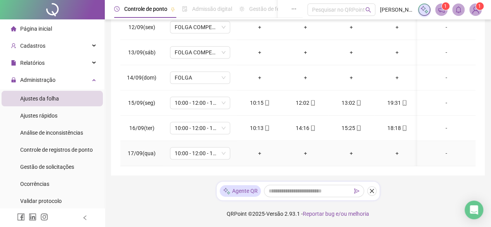
click at [257, 149] on div "+" at bounding box center [259, 153] width 33 height 9
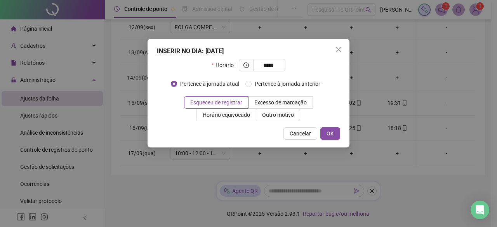
type input "*****"
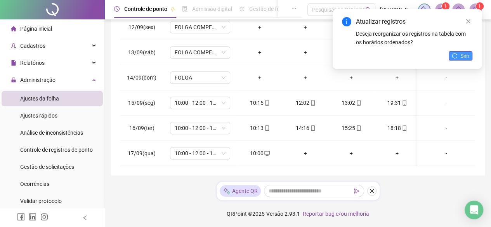
click at [466, 55] on span "Sim" at bounding box center [464, 56] width 9 height 9
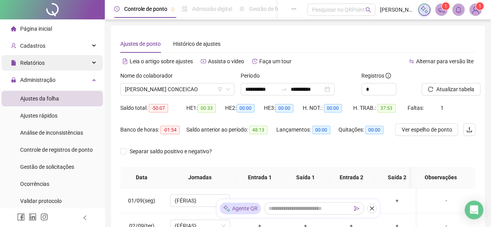
scroll to position [0, 0]
click at [17, 31] on div "Página inicial" at bounding box center [31, 29] width 41 height 16
